Goal: Go to known website: Access a specific website the user already knows

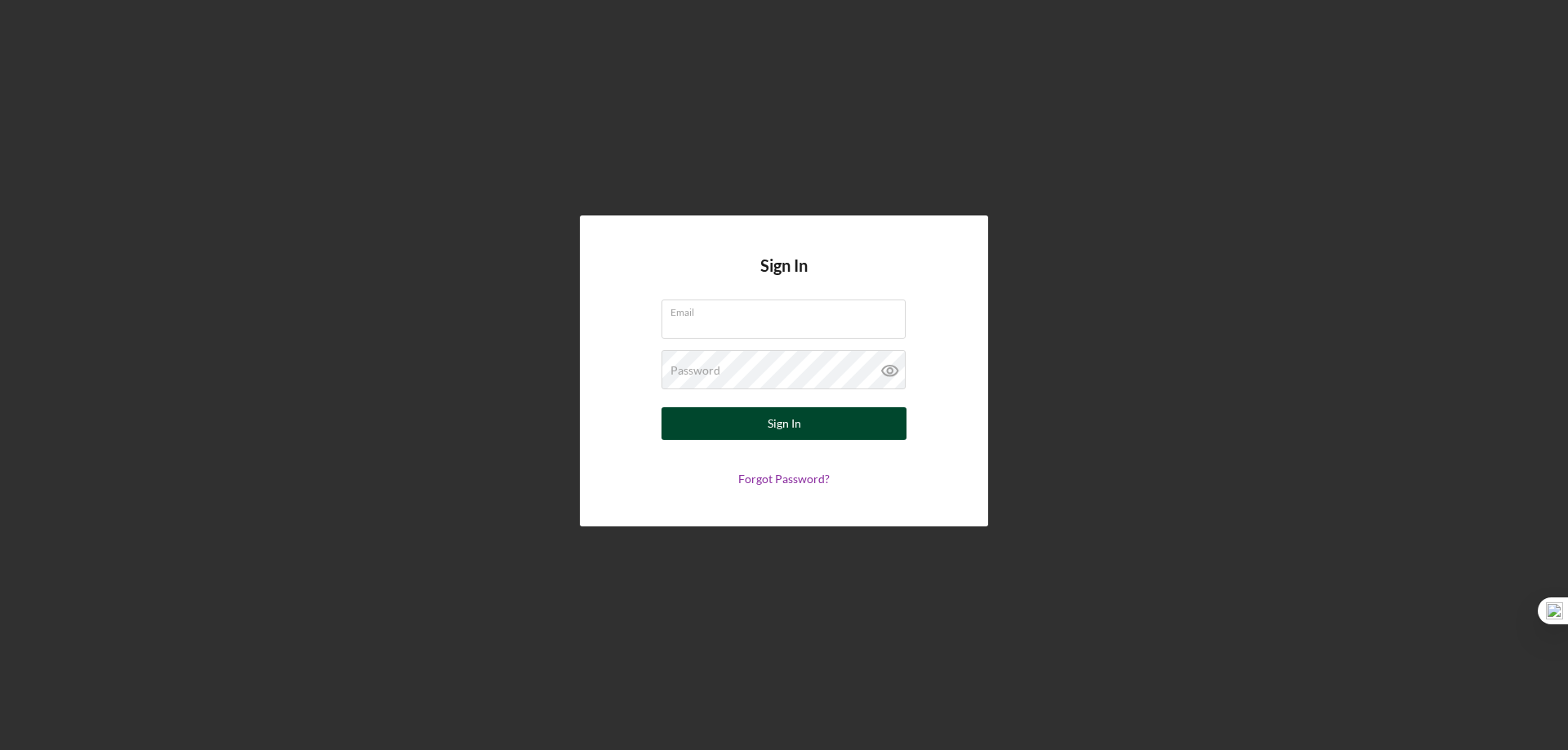
type input "[EMAIL_ADDRESS][DOMAIN_NAME]"
click at [744, 422] on button "Sign In" at bounding box center [784, 423] width 245 height 33
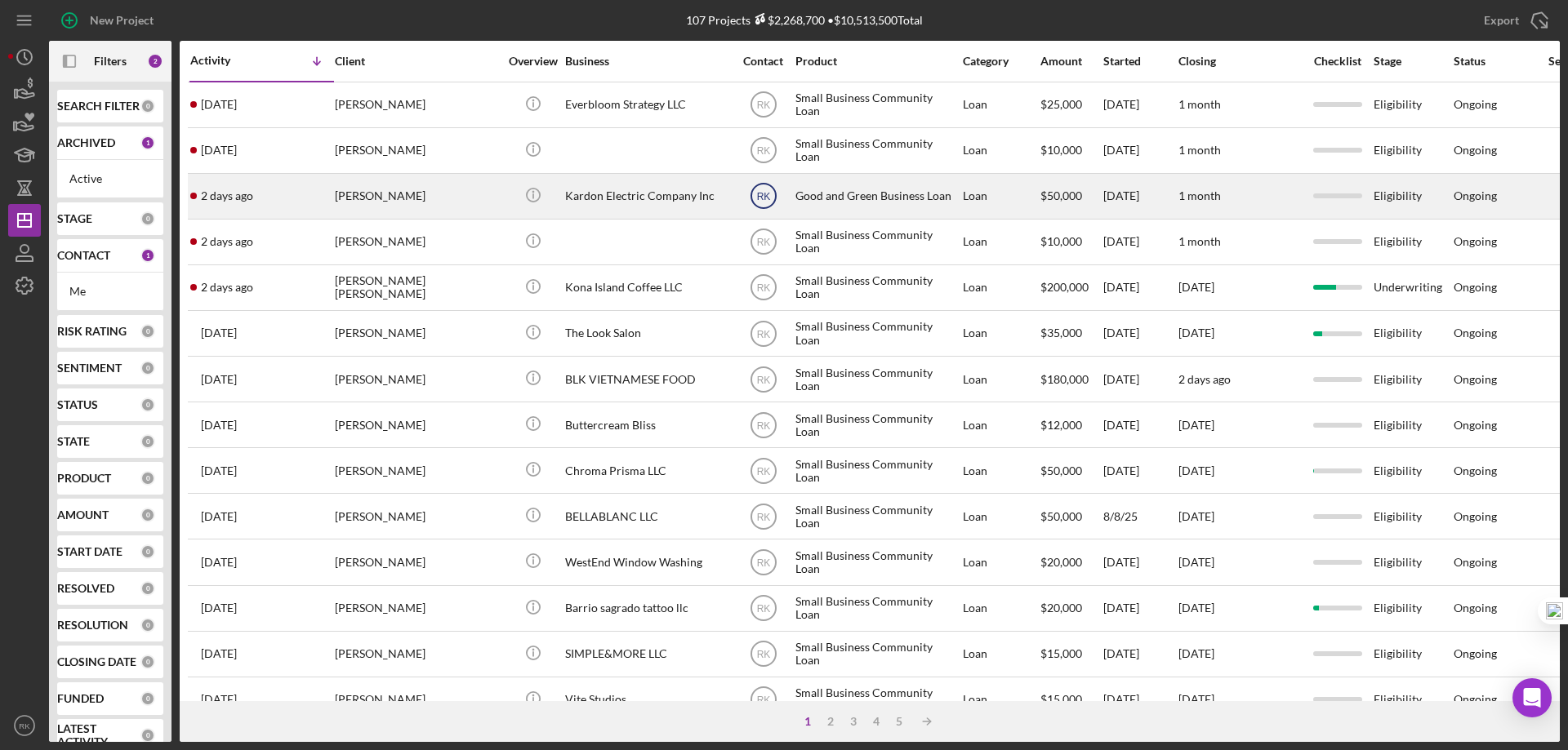
click at [759, 197] on text "RK" at bounding box center [763, 196] width 14 height 11
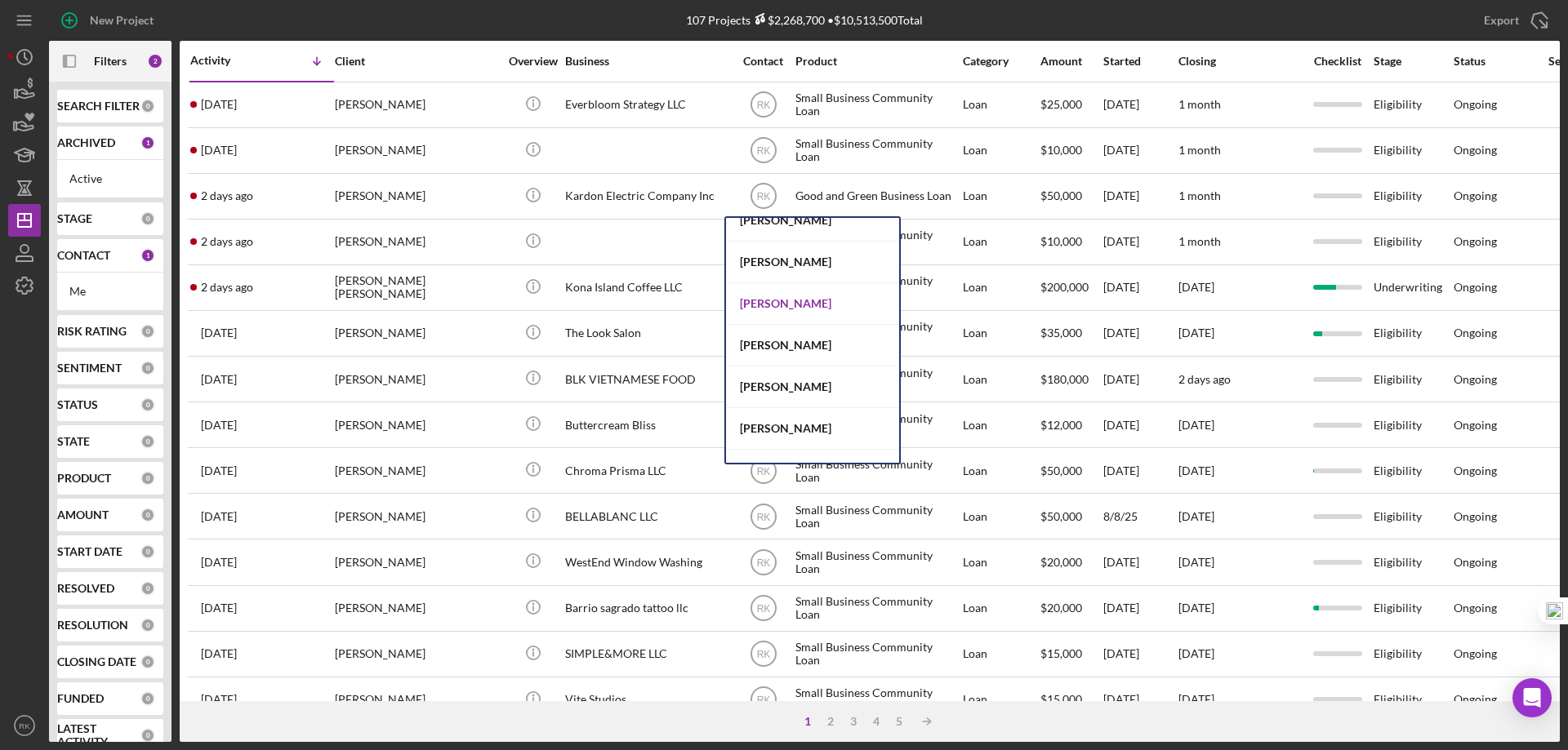
scroll to position [435, 0]
click at [756, 304] on div "Jaron Thexton" at bounding box center [812, 303] width 173 height 42
